Goal: Check status

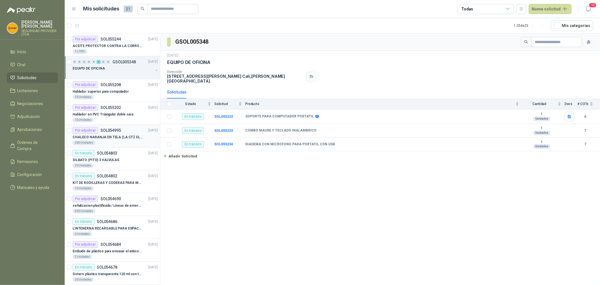
click at [124, 144] on div "200 Unidades" at bounding box center [115, 142] width 85 height 5
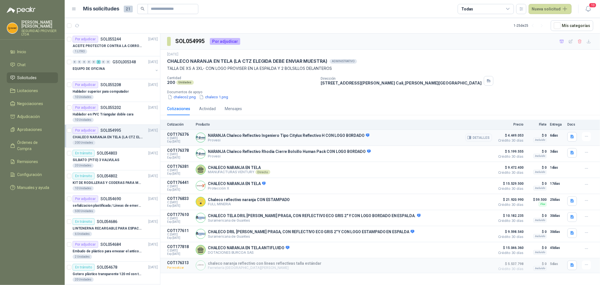
click at [485, 136] on button "Detalles" at bounding box center [479, 138] width 26 height 8
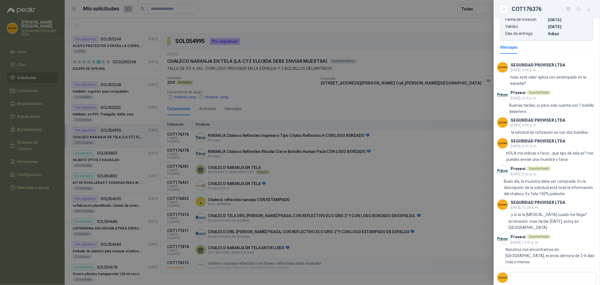
scroll to position [171, 0]
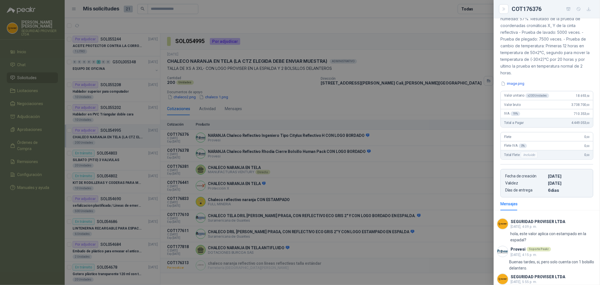
click at [425, 111] on div at bounding box center [300, 142] width 600 height 285
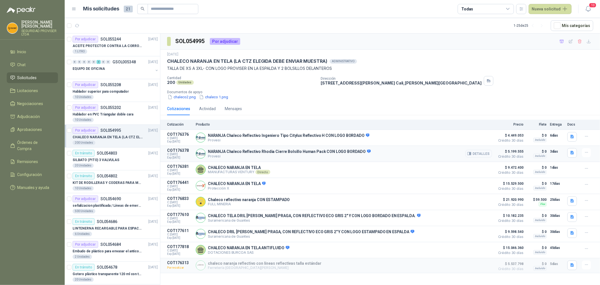
click at [484, 154] on button "Detalles" at bounding box center [479, 154] width 26 height 8
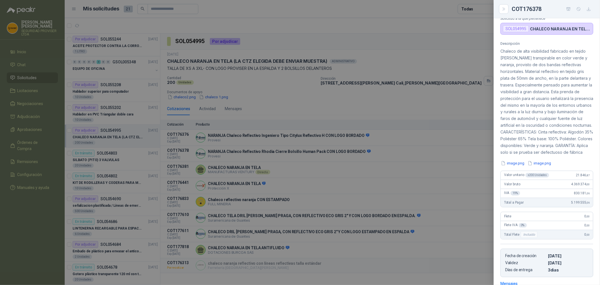
scroll to position [0, 0]
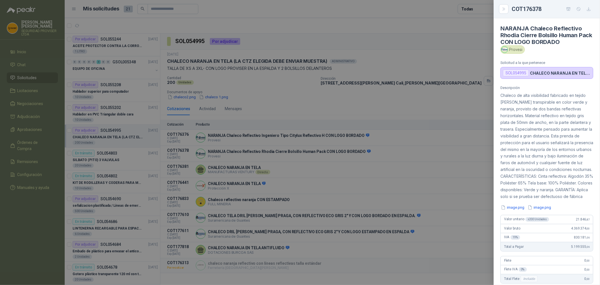
click at [450, 104] on div at bounding box center [300, 142] width 600 height 285
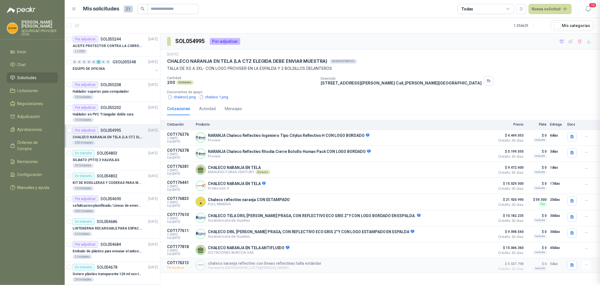
scroll to position [130, 0]
click at [571, 137] on icon "button" at bounding box center [572, 136] width 5 height 5
click at [561, 125] on button "image.png" at bounding box center [561, 125] width 24 height 6
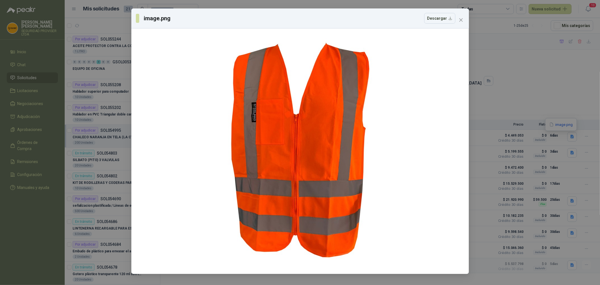
click at [548, 94] on div "image.png Descargar" at bounding box center [300, 142] width 600 height 285
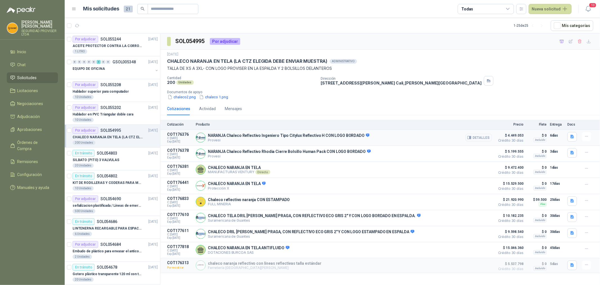
click at [492, 138] on button "Detalles" at bounding box center [479, 138] width 26 height 8
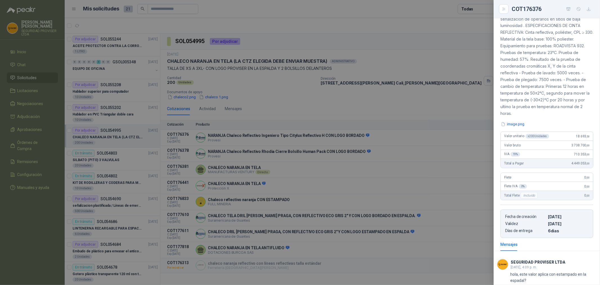
click at [457, 97] on div at bounding box center [300, 142] width 600 height 285
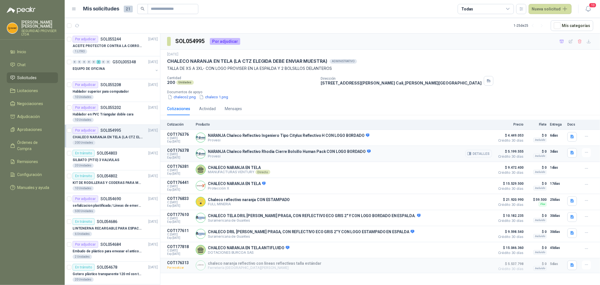
click at [485, 154] on button "Detalles" at bounding box center [479, 154] width 26 height 8
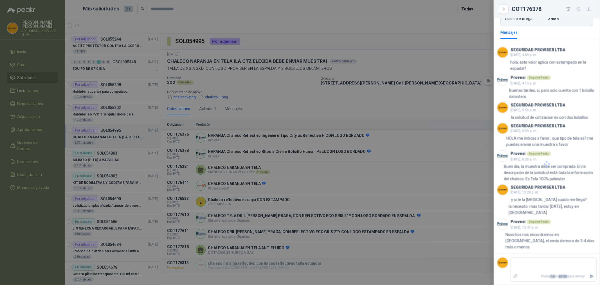
scroll to position [130, 0]
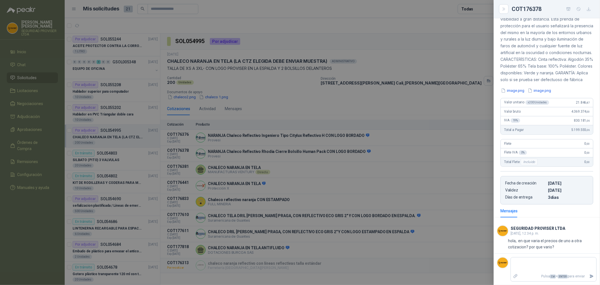
click at [477, 96] on div at bounding box center [300, 142] width 600 height 285
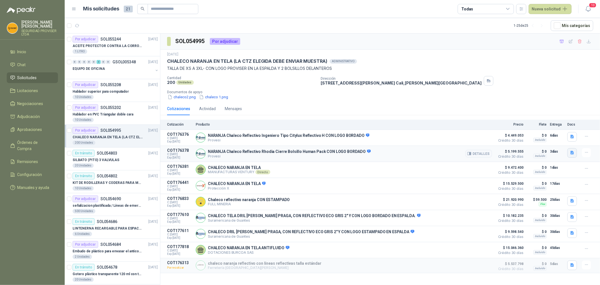
click at [572, 153] on icon "button" at bounding box center [572, 153] width 3 height 4
click at [567, 134] on button "image.png" at bounding box center [561, 135] width 24 height 6
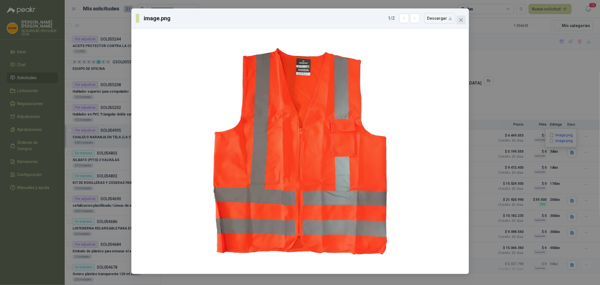
click at [466, 21] on span "Close" at bounding box center [461, 20] width 9 height 5
